Goal: Task Accomplishment & Management: Use online tool/utility

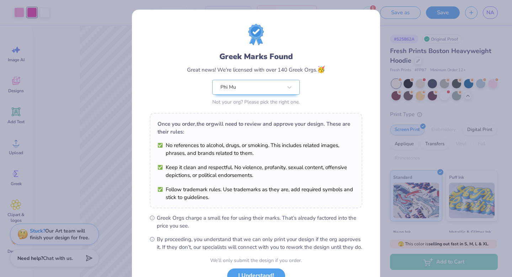
scroll to position [56, 0]
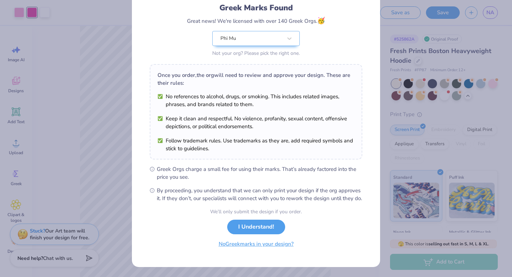
click at [254, 245] on button "No Greek marks in your design?" at bounding box center [256, 243] width 87 height 15
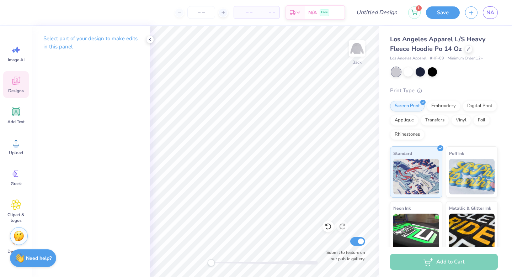
click at [14, 81] on icon at bounding box center [16, 80] width 11 height 11
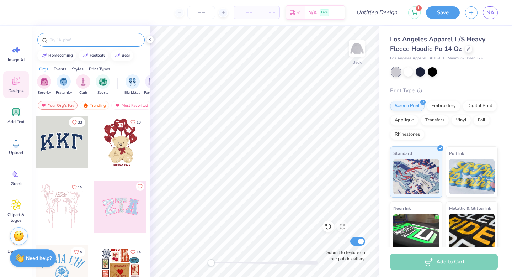
click at [70, 41] on input "text" at bounding box center [94, 39] width 91 height 7
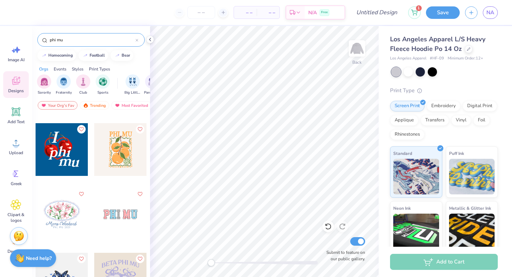
scroll to position [1426, 0]
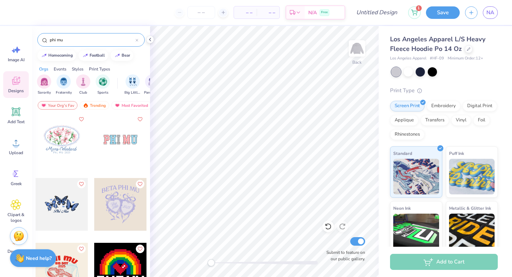
click at [95, 37] on input "phi mu" at bounding box center [92, 39] width 86 height 7
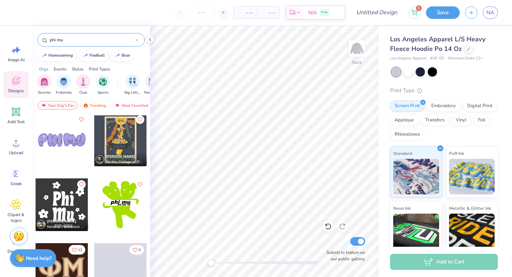
scroll to position [2982, 0]
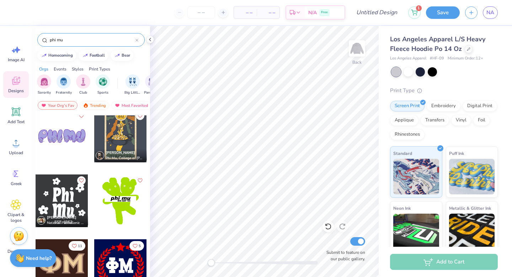
type input "phi mu"
click at [76, 263] on div at bounding box center [62, 265] width 53 height 53
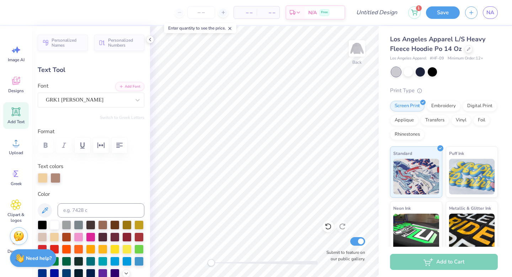
type input "9.98"
type input "4.28"
type input "5.98"
type input "14.07"
type input "6.04"
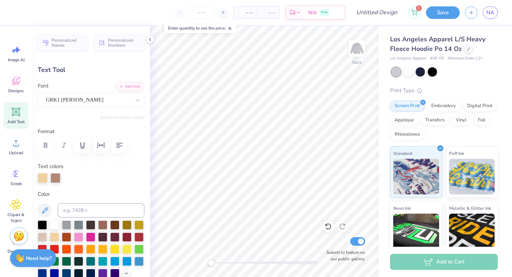
type input "5.75"
click at [41, 174] on div at bounding box center [43, 177] width 10 height 10
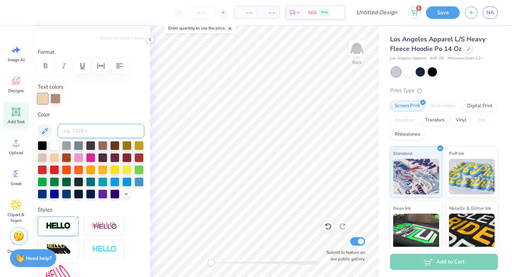
click at [88, 130] on input at bounding box center [101, 131] width 87 height 14
click at [80, 131] on input at bounding box center [101, 131] width 87 height 14
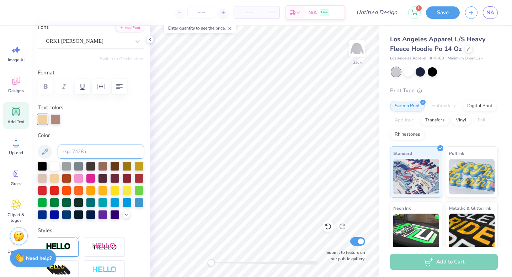
scroll to position [60, 0]
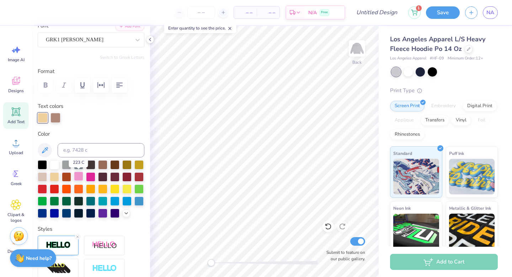
click at [80, 178] on div at bounding box center [78, 175] width 9 height 9
click at [56, 119] on div at bounding box center [55, 117] width 10 height 10
click at [39, 164] on div at bounding box center [42, 163] width 9 height 9
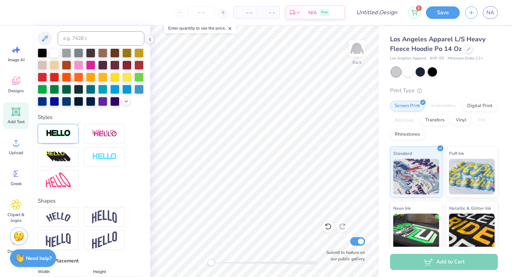
scroll to position [0, 0]
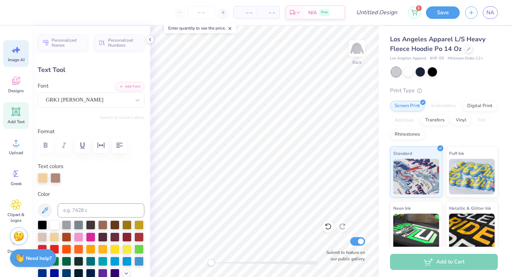
click at [15, 51] on icon at bounding box center [14, 51] width 4 height 4
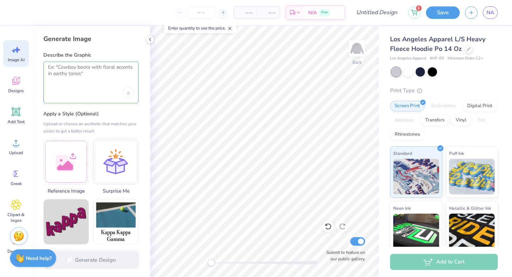
click at [89, 69] on textarea at bounding box center [91, 73] width 86 height 18
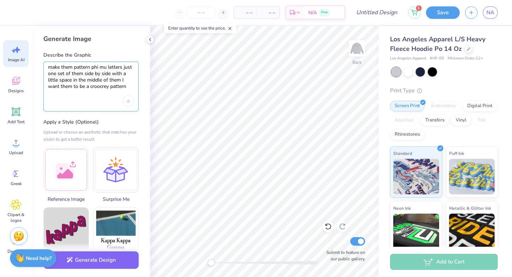
click at [91, 84] on textarea "make them pattern phi mu letters just one set of them side by side with a littl…" at bounding box center [91, 77] width 86 height 26
click at [100, 89] on textarea "make them pattern phi mu letters just one set of them side by side with a littl…" at bounding box center [91, 77] width 86 height 26
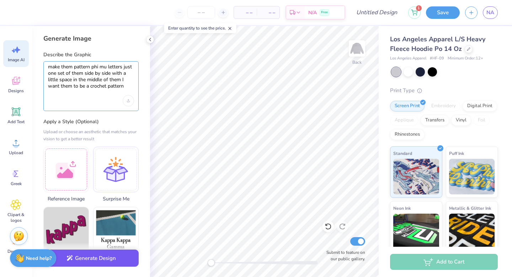
type textarea "make them pattern phi mu letters just one set of them side by side with a littl…"
click at [76, 260] on button "Generate Design" at bounding box center [90, 257] width 95 height 17
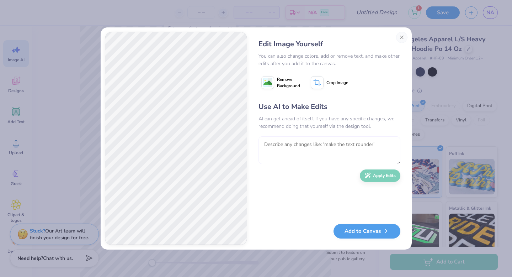
click at [282, 145] on textarea at bounding box center [329, 150] width 142 height 28
type textarea "okay so change the pattern to"
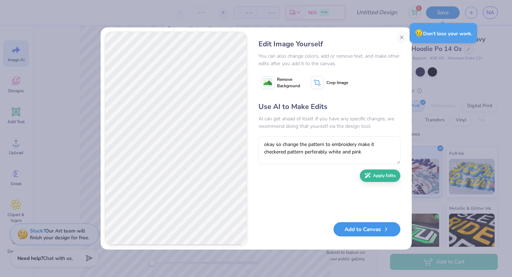
type textarea "okay so change the pattern to embroidery make it checkered pattern perferably w…"
click at [365, 230] on button "Add to Canvas" at bounding box center [366, 229] width 67 height 15
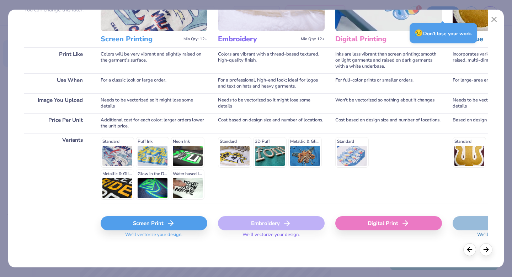
scroll to position [77, 0]
click at [136, 223] on div "Screen Print" at bounding box center [154, 223] width 107 height 14
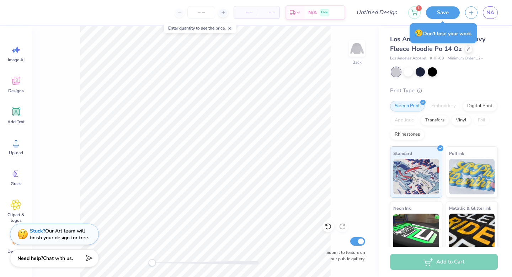
scroll to position [0, 0]
click at [15, 53] on icon at bounding box center [16, 49] width 11 height 11
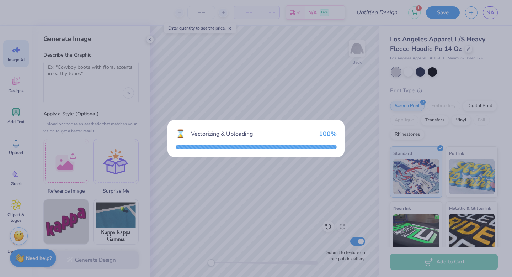
click at [163, 147] on div "⌛ Vectorizing & Uploading 100 %" at bounding box center [256, 138] width 512 height 277
click at [273, 128] on div "⌛ Vectorizing & Uploading 100 %" at bounding box center [256, 134] width 161 height 12
click at [362, 49] on div "⌛ Vectorizing & Uploading 100 %" at bounding box center [256, 138] width 512 height 277
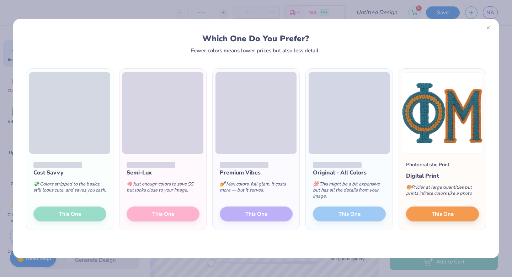
click at [485, 28] on div at bounding box center [487, 27] width 11 height 11
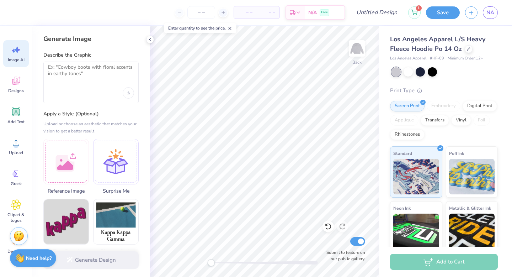
click at [65, 89] on div at bounding box center [91, 92] width 86 height 11
click at [71, 68] on textarea at bounding box center [91, 73] width 86 height 18
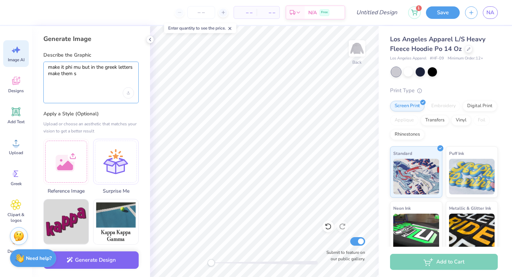
click at [66, 77] on textarea "make it phi mu but in the greek letters make" at bounding box center [91, 73] width 86 height 18
click at [67, 73] on textarea "make it phi mu but in the greek letters make" at bounding box center [91, 73] width 86 height 18
click at [67, 74] on textarea "make it phi mu but in the greek letters make" at bounding box center [91, 73] width 86 height 18
click at [85, 73] on textarea "make it phi mu but in the greek letters make ththeem s" at bounding box center [91, 73] width 86 height 18
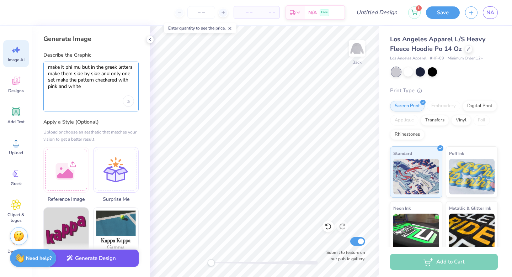
type textarea "make it phi mu but in the greek letters make them side by side and only one set…"
click at [130, 258] on button "Generate Design" at bounding box center [90, 257] width 95 height 17
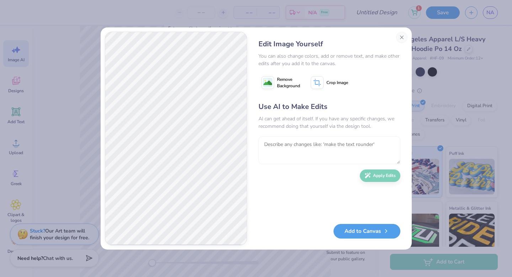
click at [277, 142] on textarea at bounding box center [329, 150] width 142 height 28
type textarea "make it the greek letters for the sorosirty phi mu"
click at [382, 175] on button "Apply Edits" at bounding box center [380, 173] width 41 height 12
click at [344, 154] on textarea "make it the greek letters for the sorosirty phi mu" at bounding box center [329, 150] width 142 height 28
type textarea "where did the phi go??? also make the mu [DEMOGRAPHIC_DATA] not navy"
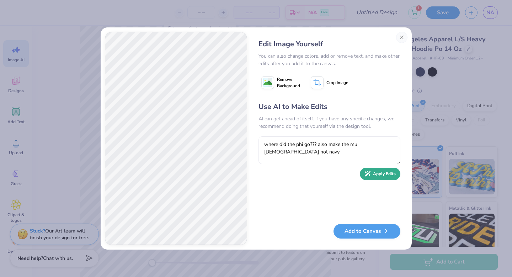
click at [393, 180] on button "Apply Edits" at bounding box center [380, 173] width 41 height 12
click at [270, 83] on image at bounding box center [267, 83] width 9 height 9
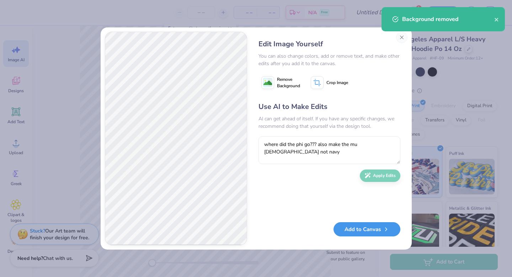
click at [347, 229] on button "Add to Canvas" at bounding box center [366, 229] width 67 height 15
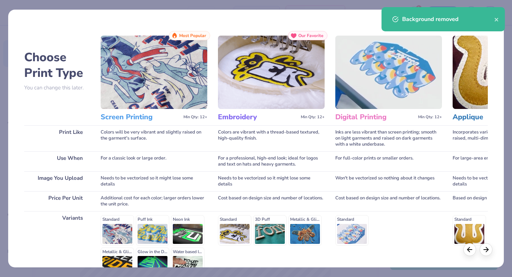
scroll to position [78, 0]
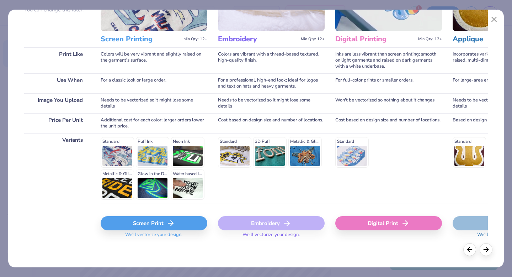
click at [148, 223] on div "Screen Print" at bounding box center [154, 223] width 107 height 14
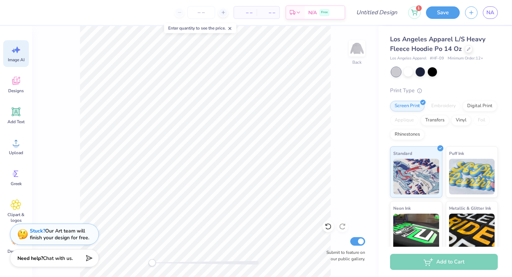
scroll to position [0, 0]
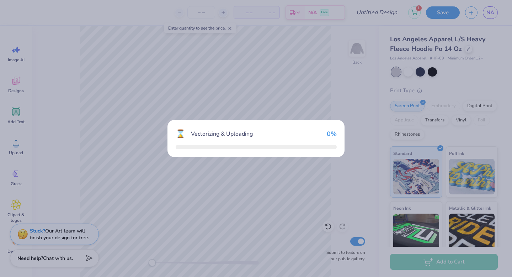
click at [197, 149] on body "– – Per Item – – Total Est. Delivery N/A Free Design Title 1 Save NA Image AI D…" at bounding box center [256, 138] width 512 height 277
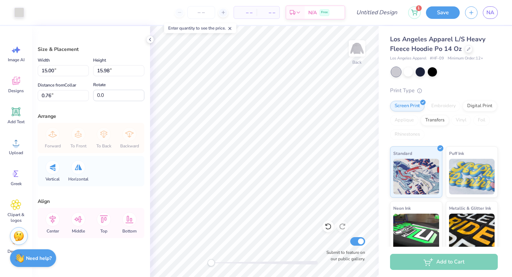
type input "5.07"
type input "5.40"
click at [418, 69] on div at bounding box center [420, 70] width 9 height 9
type input "5.17"
click at [22, 11] on div at bounding box center [19, 12] width 10 height 10
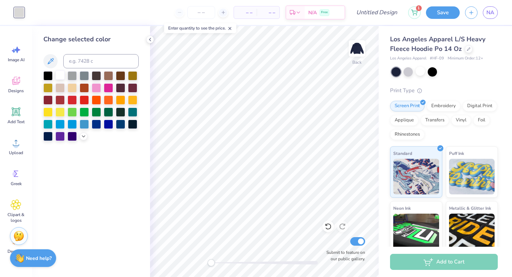
click at [62, 75] on div at bounding box center [59, 74] width 9 height 9
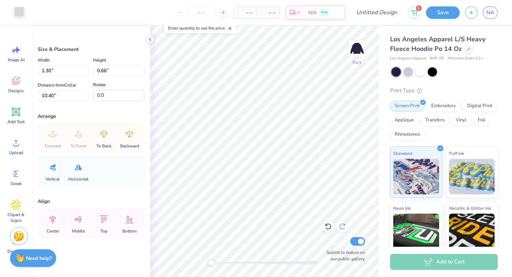
click at [18, 12] on div at bounding box center [19, 12] width 10 height 10
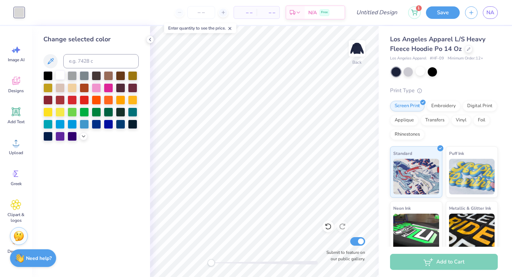
click at [61, 74] on div at bounding box center [59, 74] width 9 height 9
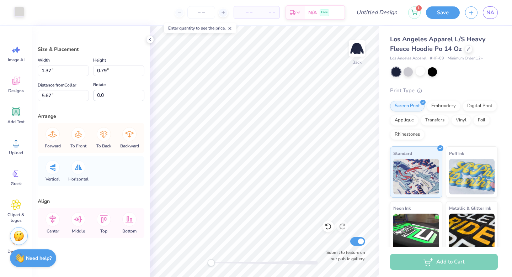
click at [21, 12] on div at bounding box center [19, 12] width 10 height 10
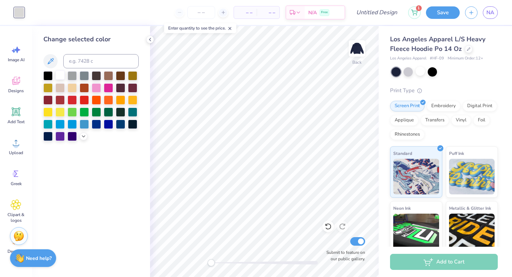
click at [63, 76] on div at bounding box center [59, 74] width 9 height 9
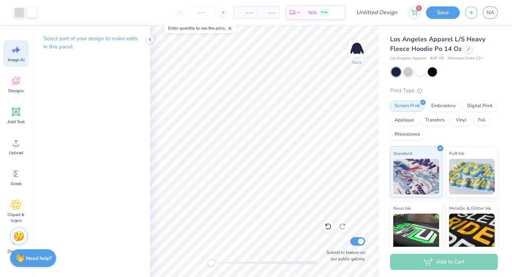
click at [15, 59] on span "Image AI" at bounding box center [16, 60] width 17 height 6
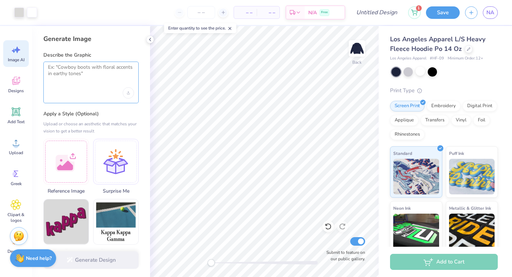
click at [84, 67] on textarea at bounding box center [91, 73] width 86 height 18
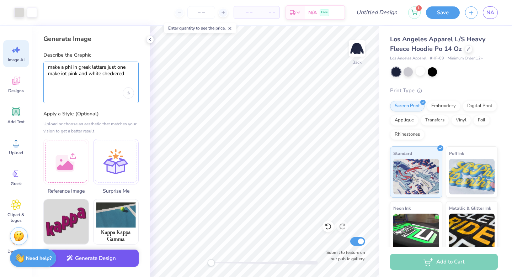
type textarea "make a phi in greek letters just one make iot pink and white checkered"
click at [91, 255] on button "Generate Design" at bounding box center [90, 257] width 95 height 17
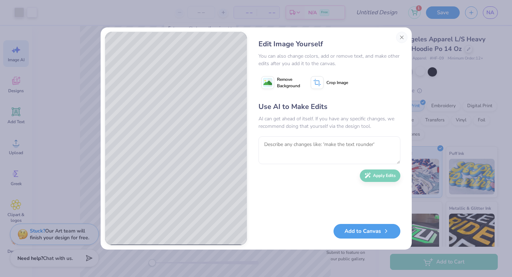
click at [359, 230] on button "Add to Canvas" at bounding box center [366, 231] width 67 height 15
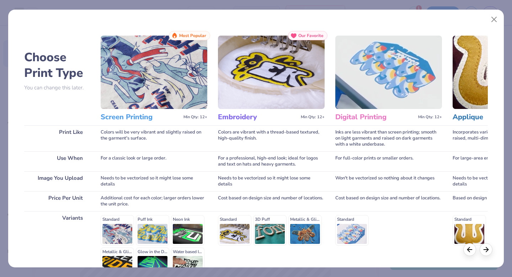
scroll to position [78, 0]
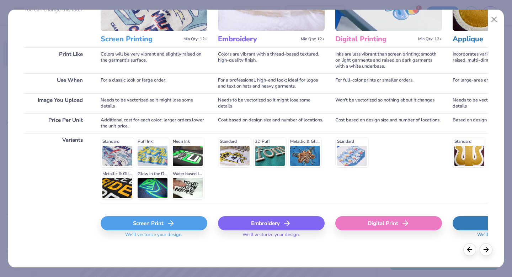
click at [188, 221] on div "Screen Print" at bounding box center [154, 223] width 107 height 14
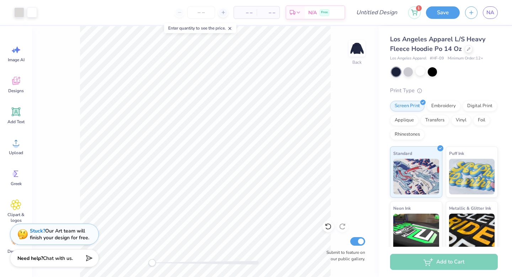
scroll to position [0, 0]
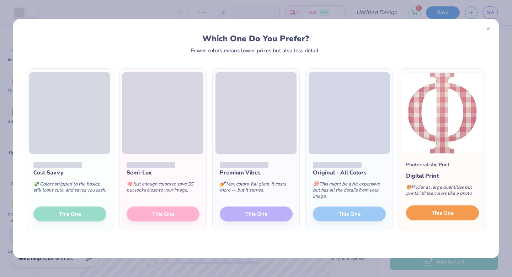
click at [427, 216] on button "This One" at bounding box center [442, 212] width 73 height 15
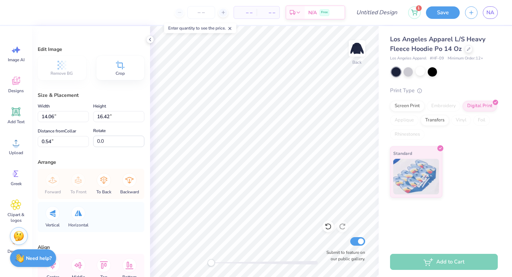
type input "5.38"
type input "6.28"
type input "4.78"
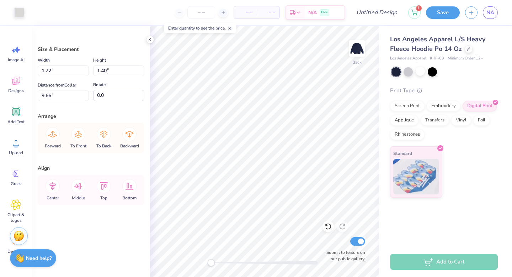
type input "9.70"
type input "1.30"
type input "0.66"
type input "10.40"
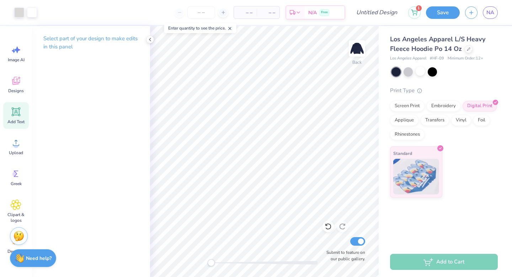
click at [15, 112] on icon at bounding box center [16, 111] width 7 height 7
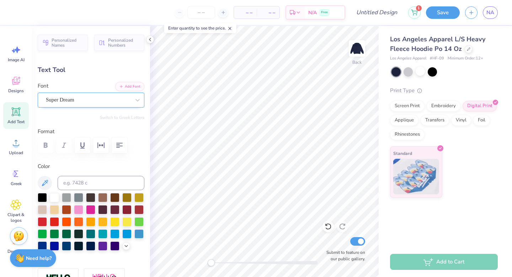
click at [84, 99] on div "Super Dream" at bounding box center [88, 99] width 86 height 11
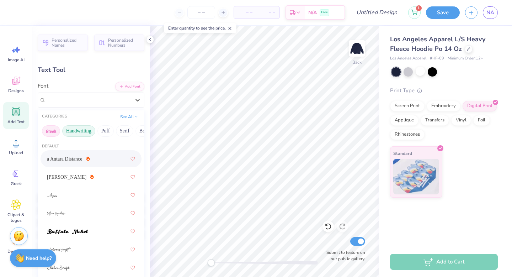
drag, startPoint x: 106, startPoint y: 127, endPoint x: 44, endPoint y: 128, distance: 62.2
click at [44, 128] on div "Greek Handwriting Puff Serif Bold Calligraphy Retro Sans Serif Minimal Fantasy …" at bounding box center [91, 131] width 107 height 16
click at [93, 131] on button "Calligraphy" at bounding box center [87, 130] width 31 height 11
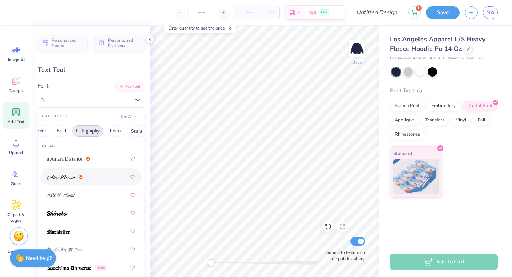
click at [96, 178] on div at bounding box center [91, 176] width 88 height 13
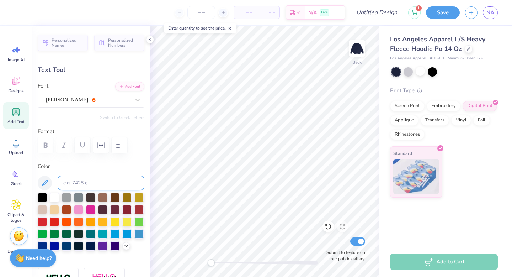
scroll to position [0, 1]
type textarea "Alpha Lambda"
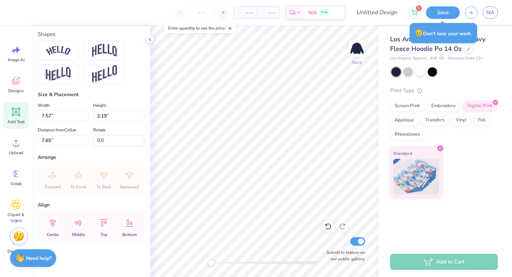
scroll to position [0, 0]
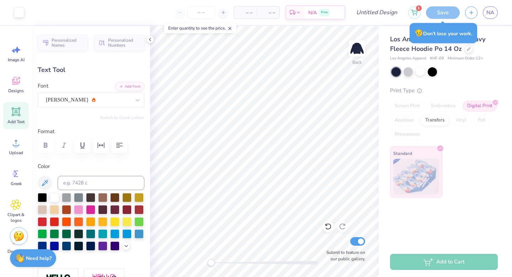
type input "17.63"
type input "2.72"
type input "11.42"
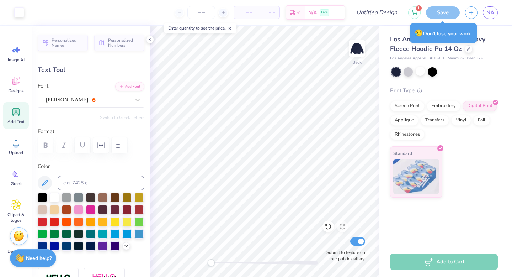
type input "9.54"
type input "2.55"
type input "11.50"
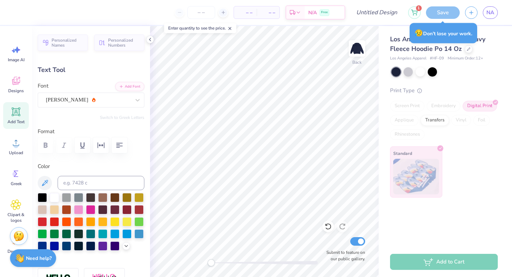
type input "7.03"
type input "1.08"
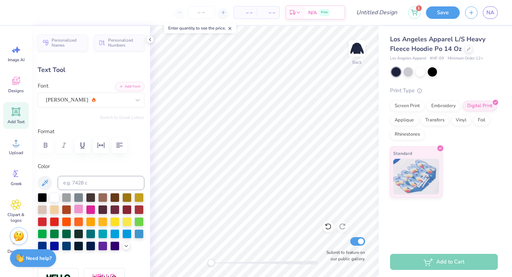
click at [78, 206] on div at bounding box center [78, 208] width 9 height 9
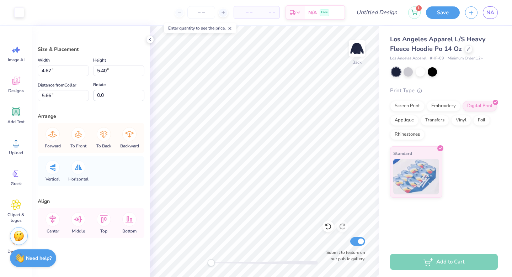
type input "1.30"
type input "0.66"
type input "10.41"
type input "1.37"
type input "0.79"
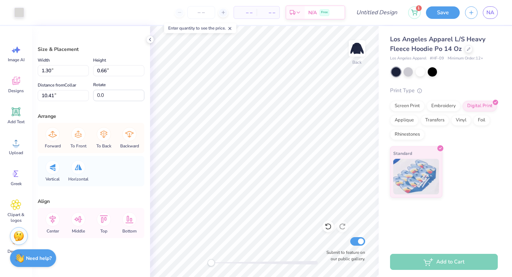
type input "5.66"
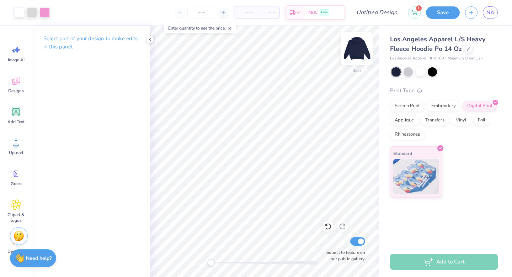
click at [357, 57] on img at bounding box center [357, 48] width 28 height 28
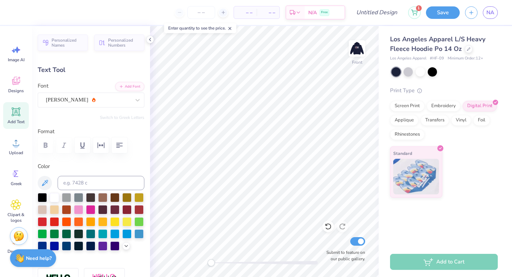
scroll to position [0, 1]
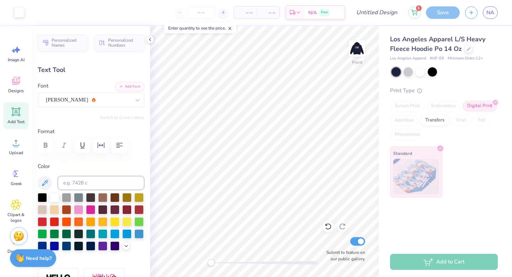
type input "17.96"
type input "2.77"
type input "15.12"
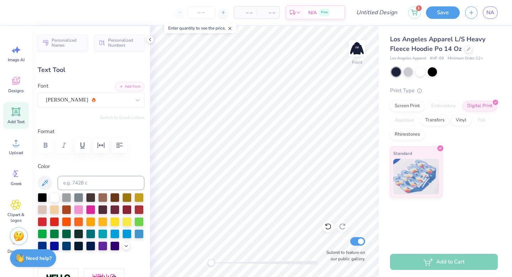
type input "14.46"
type input "2.23"
type input "10.28"
type textarea "A"
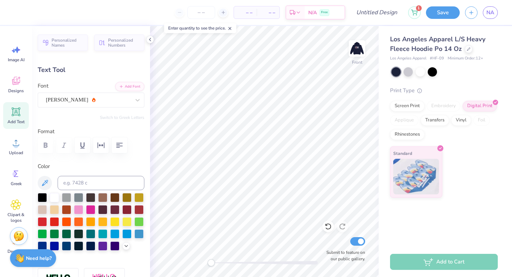
type textarea "Little"
type input "5.22"
type input "2.02"
type input "10.38"
type input "8.60"
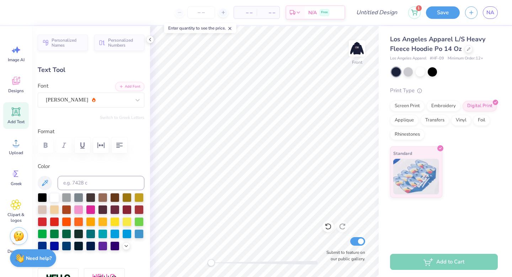
type input "3.33"
click at [79, 207] on div at bounding box center [78, 208] width 9 height 9
type input "6.95"
type textarea "Alpha Lambda"
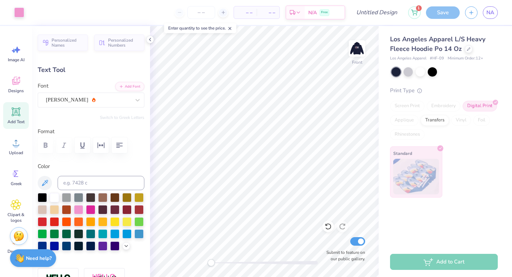
type input "21.25"
type input "3.28"
type input "7.00"
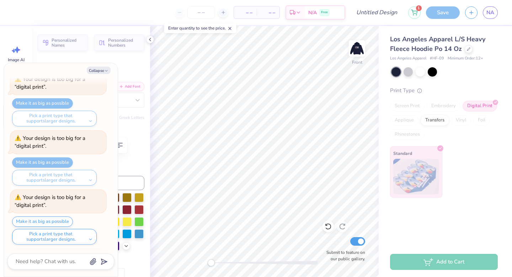
scroll to position [90, 0]
type textarea "x"
type input "8.87"
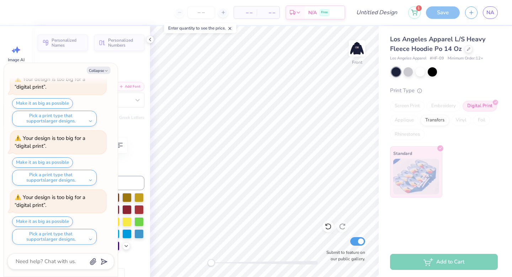
scroll to position [0, 1]
type textarea "x"
type input "6.98"
type input "1.08"
type input "11.07"
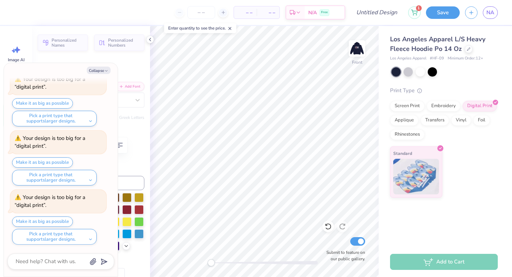
type textarea "x"
type input "12.08"
type input "1.86"
type input "10.27"
click at [357, 52] on img at bounding box center [357, 48] width 28 height 28
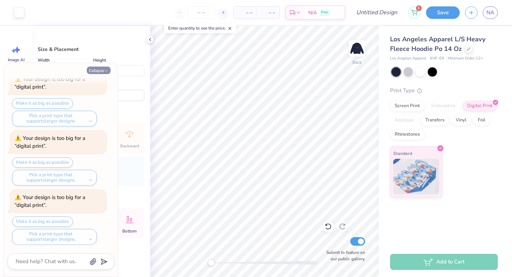
click at [100, 69] on button "Collapse" at bounding box center [99, 69] width 24 height 7
type textarea "x"
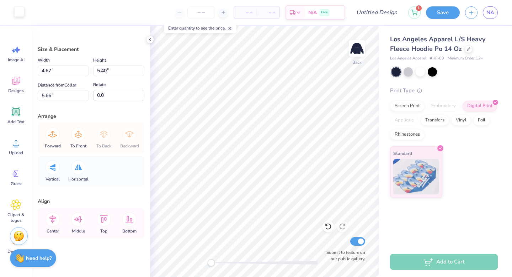
click at [23, 13] on div at bounding box center [19, 12] width 10 height 10
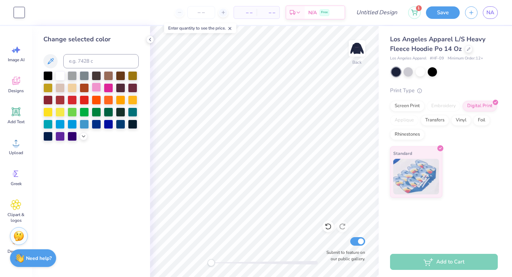
click at [97, 86] on div at bounding box center [96, 86] width 9 height 9
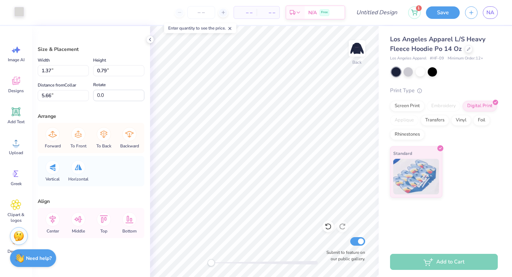
click at [19, 13] on div at bounding box center [19, 12] width 10 height 10
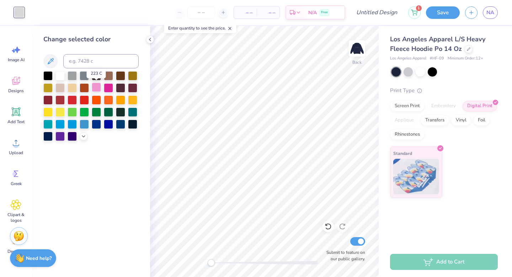
click at [98, 88] on div at bounding box center [96, 86] width 9 height 9
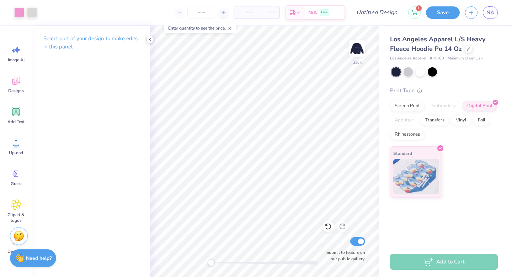
click at [152, 41] on icon at bounding box center [150, 40] width 6 height 6
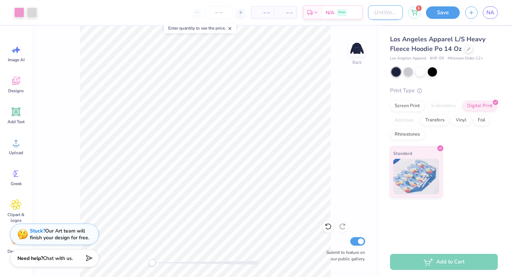
click at [379, 13] on input "Design Title" at bounding box center [385, 12] width 35 height 14
click at [390, 15] on input "Big Little Design one" at bounding box center [385, 12] width 35 height 14
click at [387, 12] on input "Big Little Design one" at bounding box center [385, 12] width 35 height 14
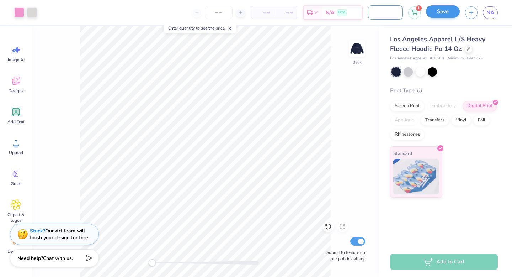
type input "Big Little Official Design one"
click at [442, 10] on button "Save" at bounding box center [443, 11] width 34 height 12
click at [357, 55] on img at bounding box center [357, 48] width 28 height 28
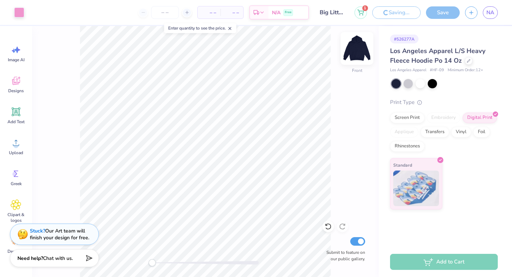
click at [362, 49] on img at bounding box center [357, 48] width 28 height 28
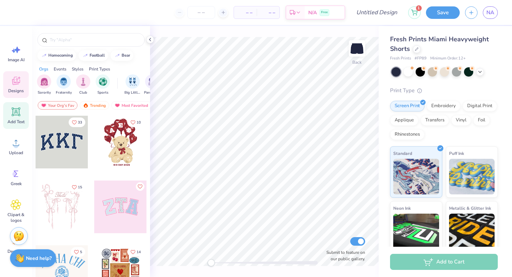
click at [22, 116] on div "Add Text" at bounding box center [16, 115] width 26 height 27
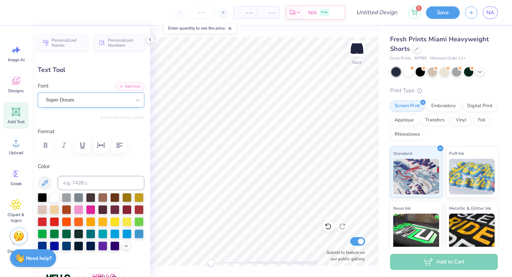
click at [69, 98] on div "Super Dream" at bounding box center [88, 99] width 86 height 11
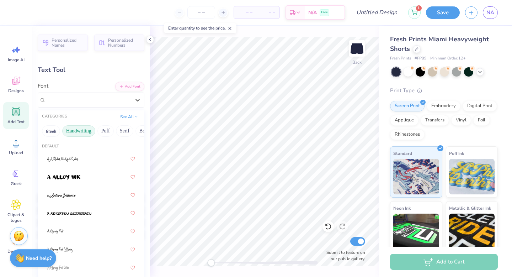
click at [81, 130] on button "Handwriting" at bounding box center [78, 130] width 33 height 11
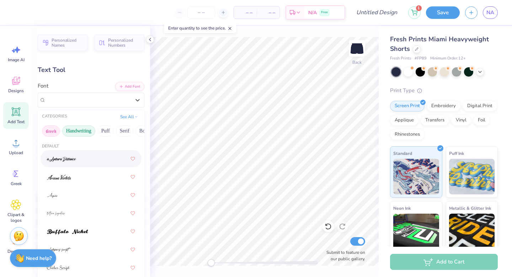
drag, startPoint x: 117, startPoint y: 129, endPoint x: 53, endPoint y: 130, distance: 63.6
click at [53, 130] on div "Greek Handwriting Puff Serif Bold Calligraphy Retro Sans Serif Minimal Fantasy …" at bounding box center [91, 131] width 107 height 16
click at [64, 131] on button "Calligraphy" at bounding box center [55, 130] width 31 height 11
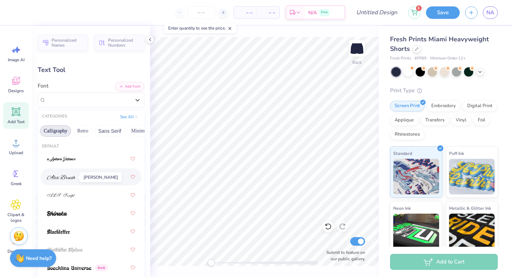
click at [74, 176] on img at bounding box center [61, 177] width 28 height 5
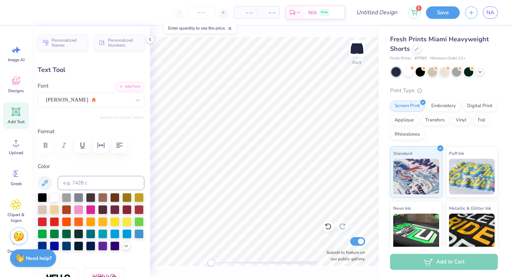
scroll to position [0, 0]
type textarea "Phi Mu"
type input "4.46"
type input "0.99"
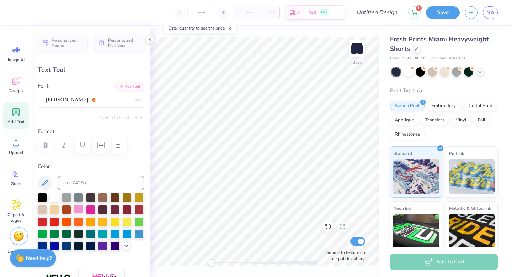
click at [77, 211] on div at bounding box center [78, 208] width 9 height 9
type input "8.84"
type input "6.02"
type input "1.34"
type input "8.50"
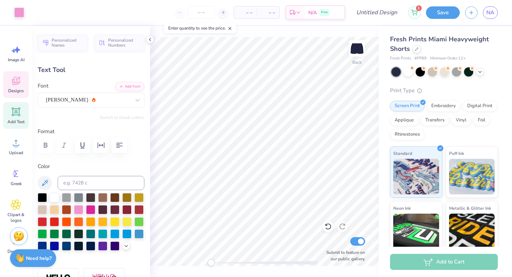
click at [23, 87] on div "Designs" at bounding box center [16, 84] width 26 height 27
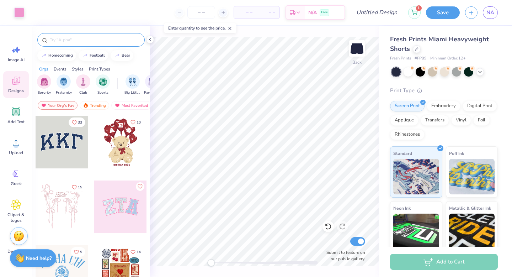
click at [87, 43] on input "text" at bounding box center [94, 39] width 91 height 7
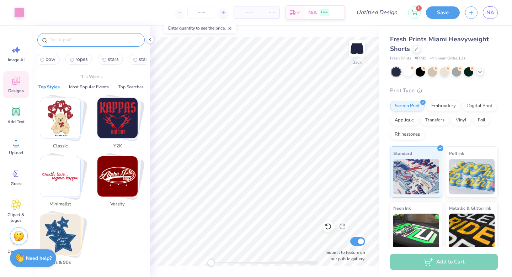
type input "k"
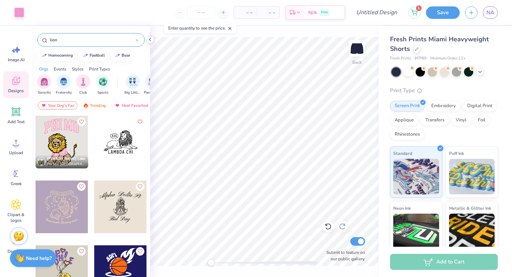
type input "lion"
click at [67, 151] on div at bounding box center [62, 142] width 53 height 53
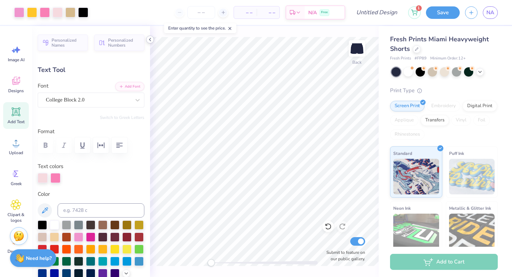
click at [150, 40] on polyline at bounding box center [149, 39] width 1 height 3
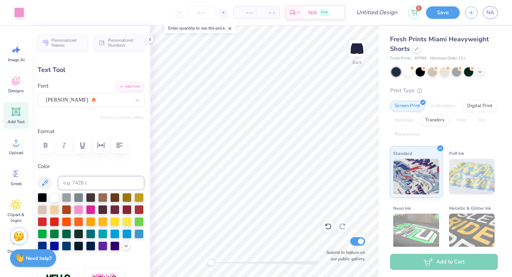
type input "6.02"
type input "1.34"
type input "8.66"
type textarea "M"
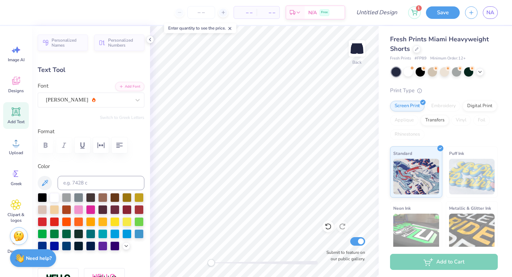
type textarea "GG Big"
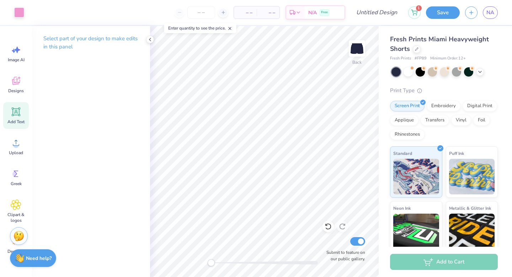
click at [11, 114] on icon at bounding box center [16, 111] width 11 height 11
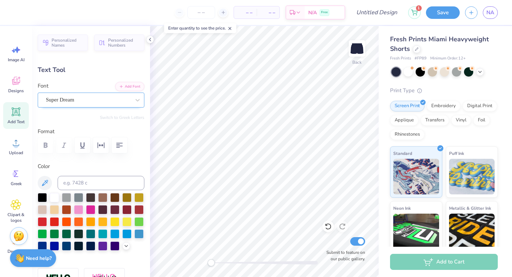
click at [105, 101] on div "Super Dream" at bounding box center [88, 99] width 86 height 11
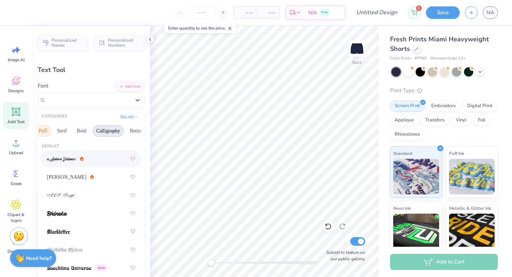
scroll to position [0, 70]
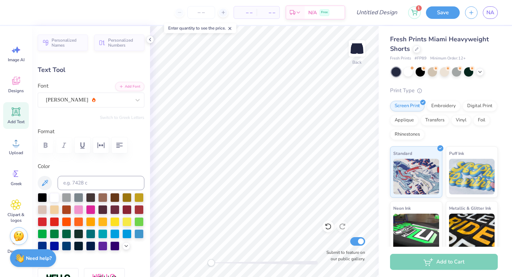
type input "5.79"
type input "1.54"
type input "8.44"
click at [129, 98] on div "[PERSON_NAME]" at bounding box center [88, 99] width 86 height 11
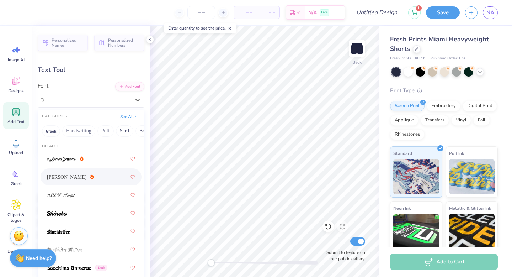
click at [91, 176] on div "[PERSON_NAME]" at bounding box center [91, 176] width 88 height 13
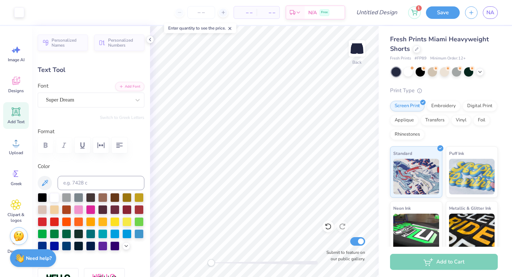
type input "3.15"
type input "0.91"
type input "4.79"
click at [101, 97] on div "Super Dream" at bounding box center [88, 99] width 86 height 11
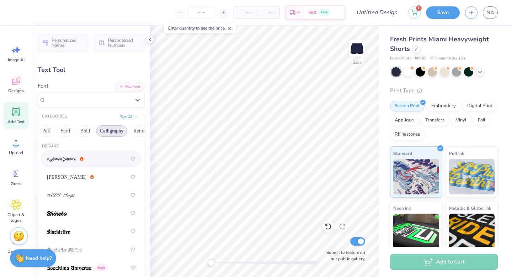
scroll to position [0, 60]
click at [69, 181] on div "[PERSON_NAME]" at bounding box center [91, 176] width 88 height 13
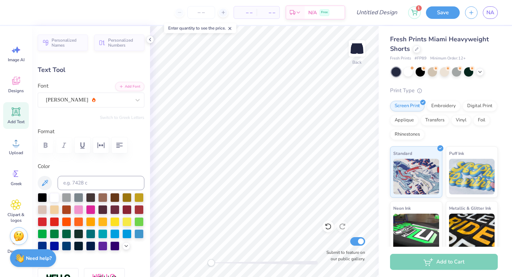
scroll to position [0, 0]
type textarea "Phi Mu"
click at [80, 207] on div at bounding box center [78, 208] width 9 height 9
type input "4.46"
type input "0.99"
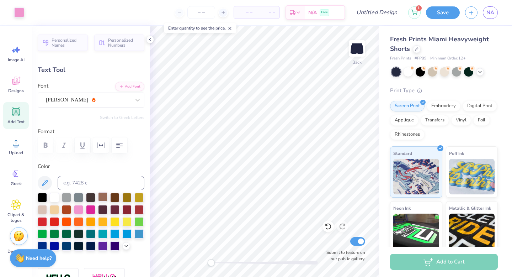
type input "4.76"
type input "3.02"
type input "0.67"
type input "7.63"
type input "5.79"
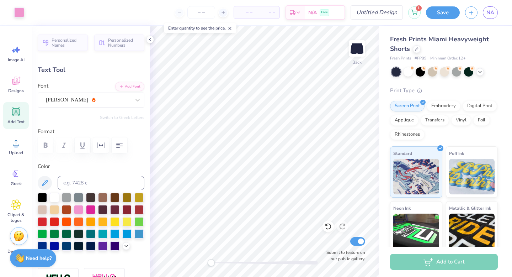
type input "1.54"
type input "8.46"
type input "4.18"
type input "1.11"
type input "8.89"
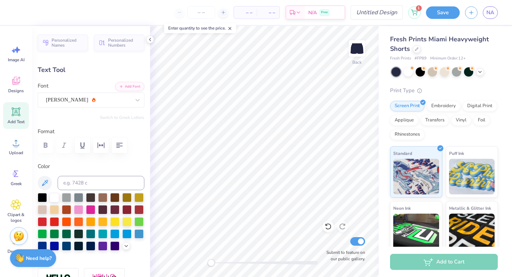
type input "3.02"
type input "0.67"
type input "8.09"
type textarea "M"
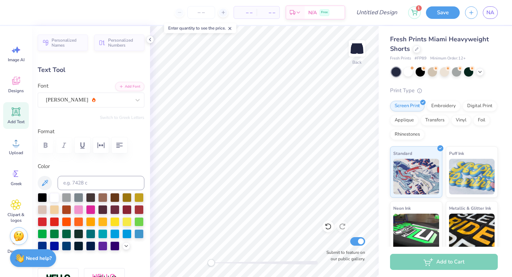
type textarea "Big Little Reveal"
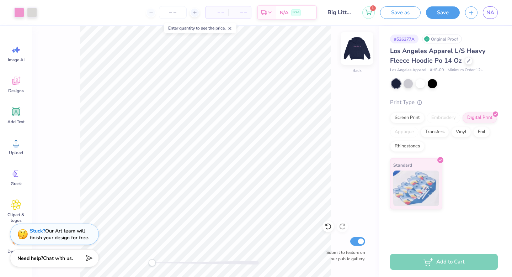
click at [356, 46] on img at bounding box center [357, 48] width 28 height 28
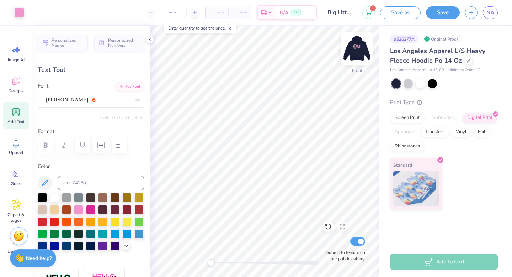
click at [361, 48] on img at bounding box center [357, 48] width 28 height 28
type input "7.03"
type input "1.08"
type input "11.50"
click at [352, 52] on img at bounding box center [357, 48] width 28 height 28
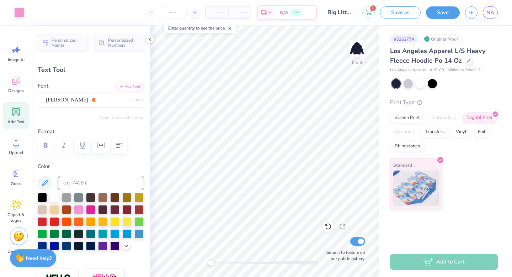
type input "12.08"
type input "1.86"
type input "12.79"
type textarea "A"
type textarea "Phi Mu"
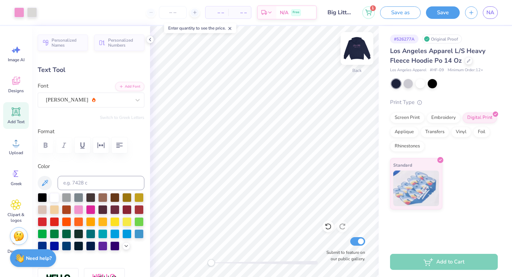
click at [353, 48] on img at bounding box center [357, 48] width 28 height 28
type input "10.74"
type input "2.38"
type input "7.25"
type input "3.33"
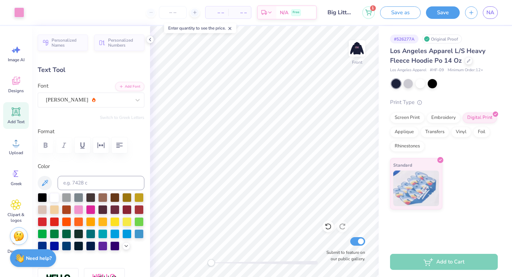
type input "1.39"
type input "10.09"
click at [17, 57] on span "Image AI" at bounding box center [16, 60] width 17 height 6
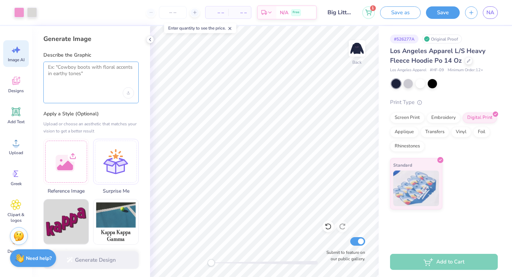
click at [86, 81] on textarea at bounding box center [91, 73] width 86 height 18
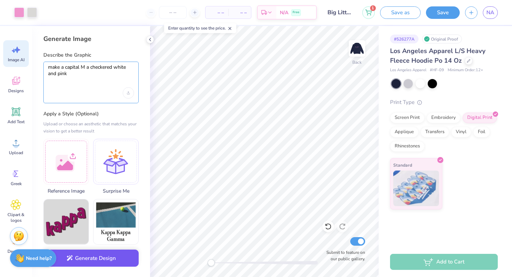
type textarea "make a capital M a checkered white and pink"
click at [92, 258] on button "Generate Design" at bounding box center [90, 257] width 95 height 17
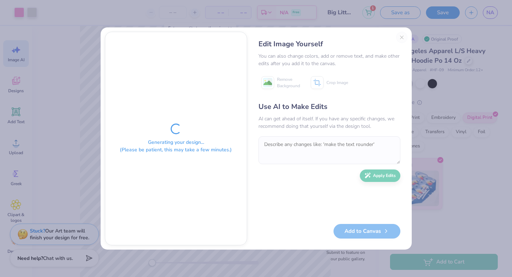
click at [400, 37] on div "Edit Image Yourself You can also change colors, add or remove text, and make ot…" at bounding box center [329, 138] width 156 height 213
click at [365, 22] on div "Generating your design... (Please be patient, this may take a few minutes.) Edi…" at bounding box center [256, 138] width 512 height 277
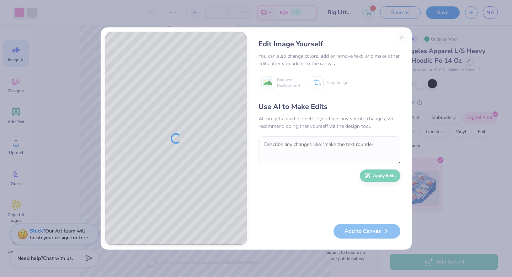
click at [401, 35] on div "Edit Image Yourself You can also change colors, add or remove text, and make ot…" at bounding box center [329, 138] width 156 height 213
click at [401, 38] on div "Edit Image Yourself You can also change colors, add or remove text, and make ot…" at bounding box center [329, 138] width 156 height 213
click at [402, 38] on div "Edit Image Yourself You can also change colors, add or remove text, and make ot…" at bounding box center [329, 138] width 156 height 213
click at [402, 38] on button "Close" at bounding box center [401, 37] width 11 height 11
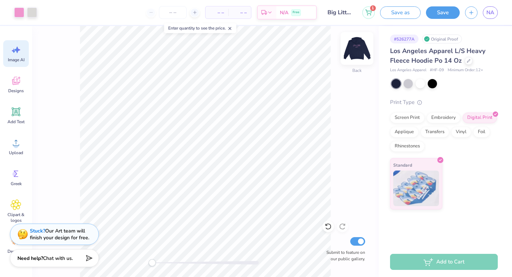
click at [353, 56] on img at bounding box center [357, 48] width 28 height 28
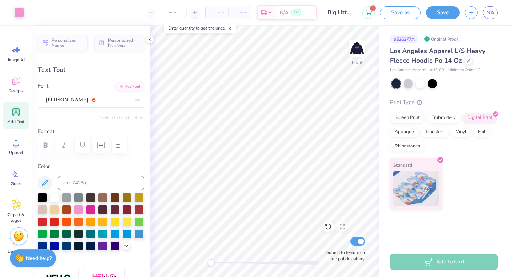
scroll to position [0, 0]
type textarea "P"
type textarea "Big Little Reveal"
type input "3.91"
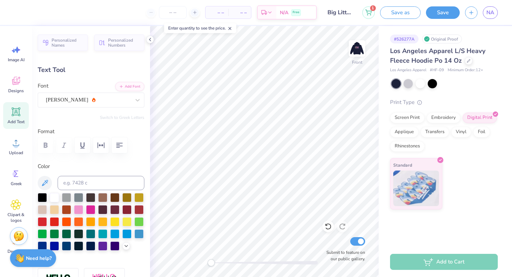
type input "1.65"
type input "9.95"
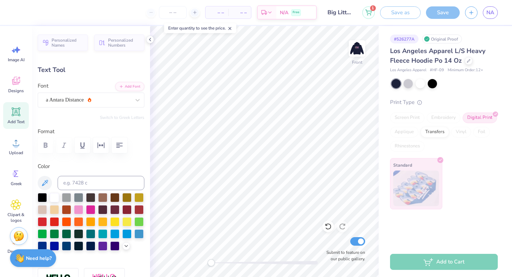
type textarea "2025"
type input "3.63"
type input "1.17"
type input "10.19"
type input "19.02"
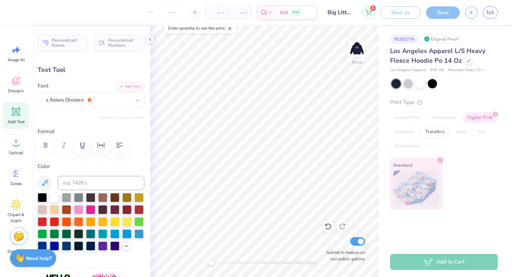
type input "2.78"
type input "7.06"
click at [354, 52] on img at bounding box center [357, 48] width 28 height 28
click at [357, 54] on img at bounding box center [357, 48] width 28 height 28
click at [360, 42] on img at bounding box center [357, 48] width 28 height 28
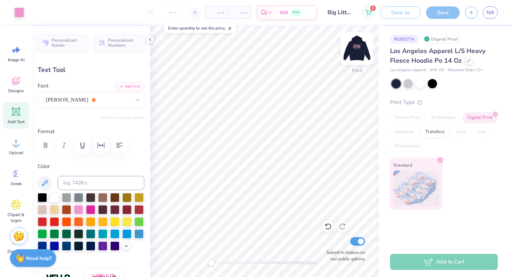
click at [359, 56] on img at bounding box center [357, 48] width 28 height 28
click at [364, 50] on img at bounding box center [357, 48] width 28 height 28
click at [357, 48] on img at bounding box center [357, 48] width 28 height 28
click at [359, 50] on img at bounding box center [357, 48] width 28 height 28
click at [352, 57] on img at bounding box center [357, 48] width 28 height 28
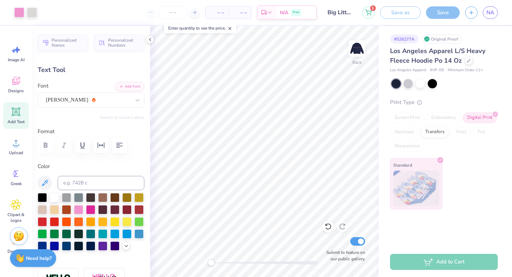
click at [352, 55] on img at bounding box center [357, 48] width 14 height 14
type input "8.67"
type textarea "Phi Mu"
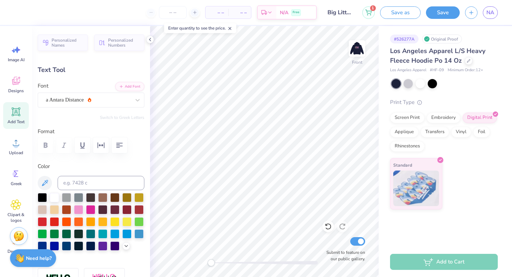
type input "3.63"
type input "1.17"
type input "13.02"
type textarea "Est.1852"
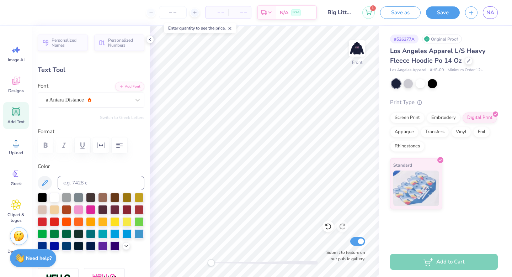
scroll to position [0, 1]
type input "4.86"
type input "1.51"
type input "12.85"
type input "10.74"
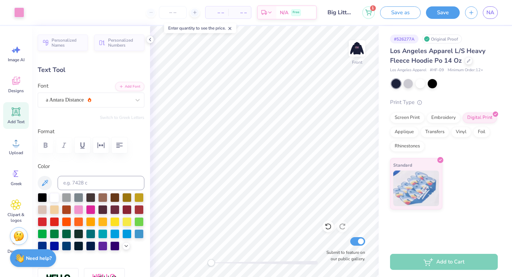
type input "2.38"
type input "8.90"
type input "13.52"
type input "3.00"
type input "7.21"
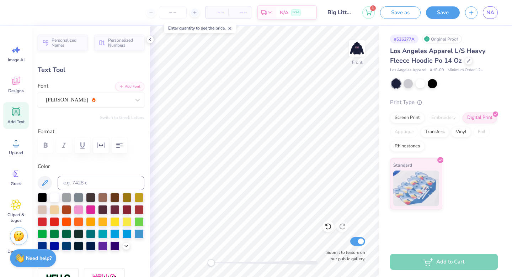
type input "4.86"
type input "1.51"
type input "11.29"
click at [356, 50] on img at bounding box center [357, 48] width 28 height 28
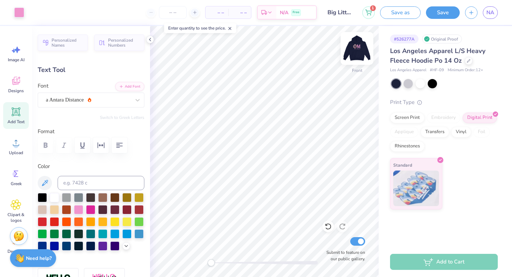
click at [355, 52] on img at bounding box center [357, 48] width 28 height 28
click at [357, 46] on img at bounding box center [357, 48] width 28 height 28
click at [360, 47] on img at bounding box center [357, 48] width 28 height 28
click at [18, 58] on span "Image AI" at bounding box center [16, 60] width 17 height 6
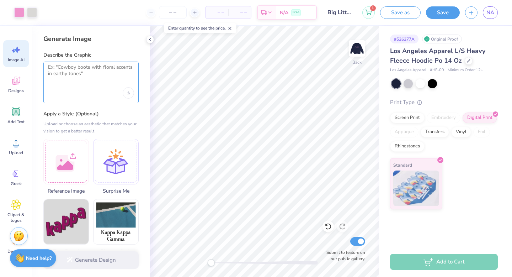
click at [61, 70] on textarea at bounding box center [91, 73] width 86 height 18
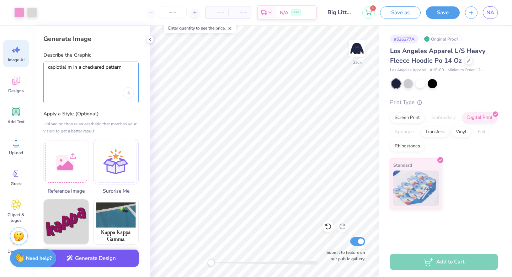
type textarea "capiotial m in a checkered pattern"
click at [99, 264] on button "Generate Design" at bounding box center [90, 257] width 95 height 17
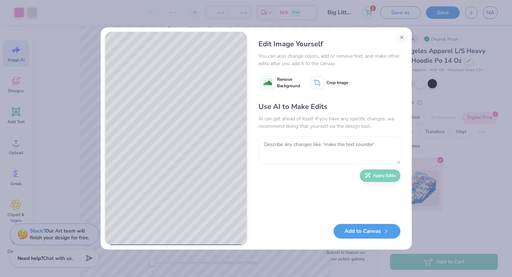
click at [306, 145] on textarea at bounding box center [329, 150] width 142 height 28
type textarea "mske it pink and white"
click at [389, 180] on button "Apply Edits" at bounding box center [380, 173] width 41 height 12
click at [266, 83] on image at bounding box center [267, 83] width 9 height 9
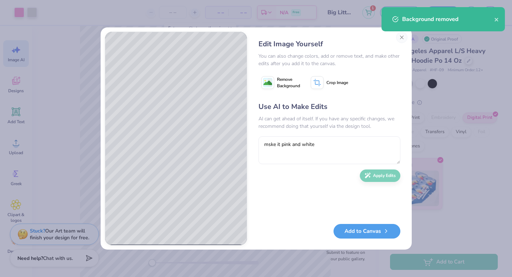
click at [364, 228] on button "Add to Canvas" at bounding box center [366, 231] width 67 height 15
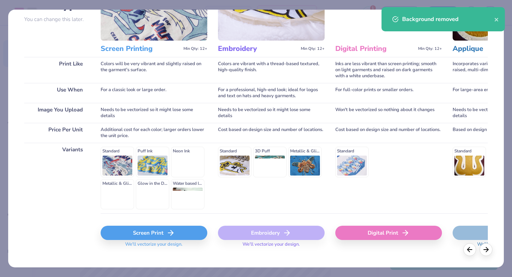
scroll to position [78, 0]
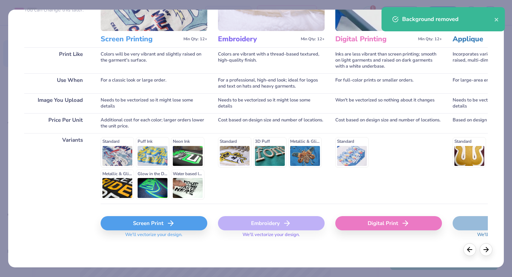
click at [140, 226] on div "Screen Print" at bounding box center [154, 223] width 107 height 14
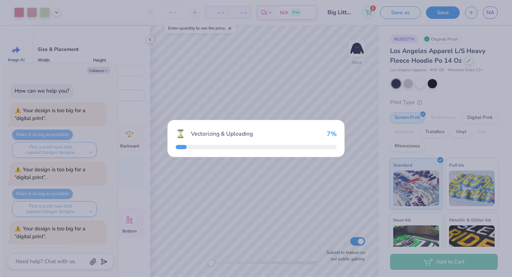
scroll to position [208, 0]
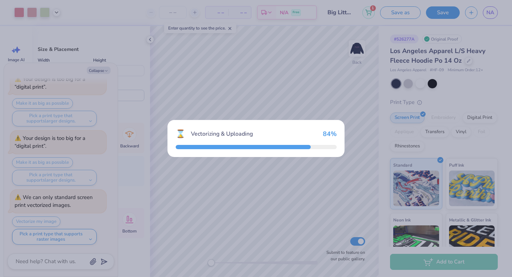
type textarea "x"
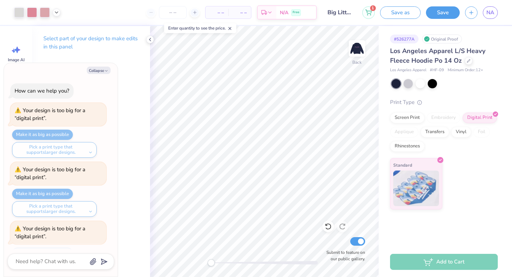
scroll to position [208, 0]
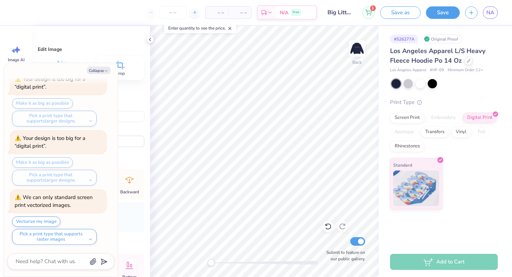
type textarea "x"
type input "4.57"
type input "4.65"
type input "11.73"
type textarea "x"
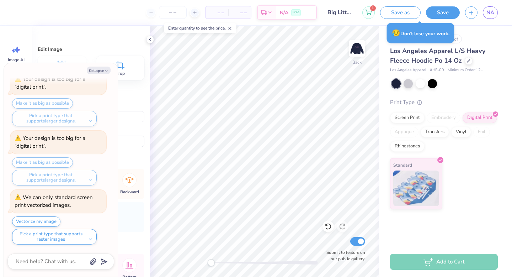
type input "5.37"
type input "5.46"
type input "6.04"
type textarea "x"
type input "6.02"
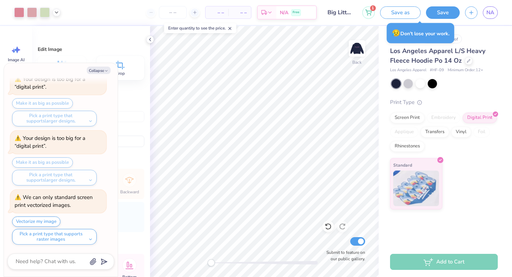
type textarea "x"
type input "4.95"
type input "5.03"
type input "5.63"
type textarea "x"
